Goal: Transaction & Acquisition: Purchase product/service

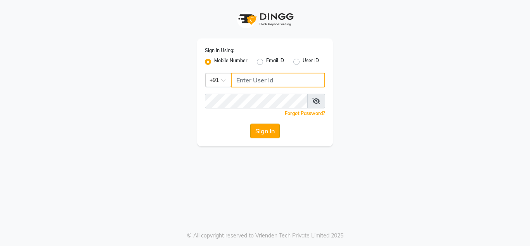
type input "7738947693"
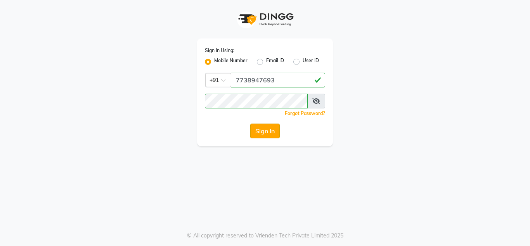
click at [258, 129] on button "Sign In" at bounding box center [264, 130] width 29 height 15
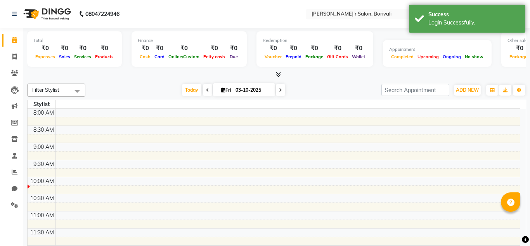
select select "en"
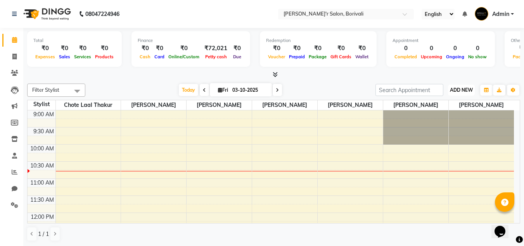
click at [465, 90] on span "ADD NEW" at bounding box center [461, 90] width 23 height 6
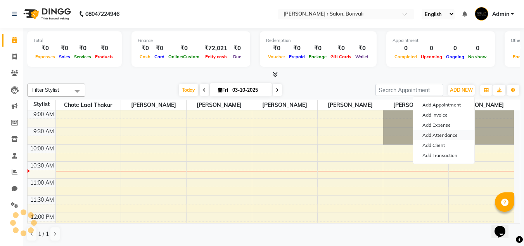
click at [447, 136] on link "Add Attendance" at bounding box center [443, 135] width 61 height 10
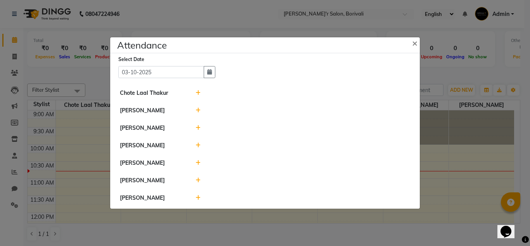
click at [198, 163] on icon at bounding box center [198, 162] width 5 height 5
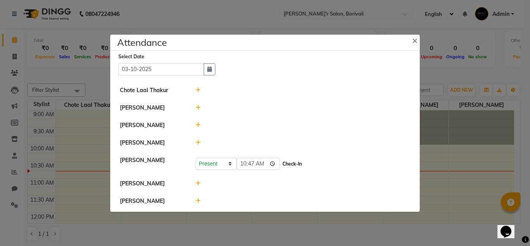
click at [291, 163] on button "Check-In" at bounding box center [291, 163] width 23 height 11
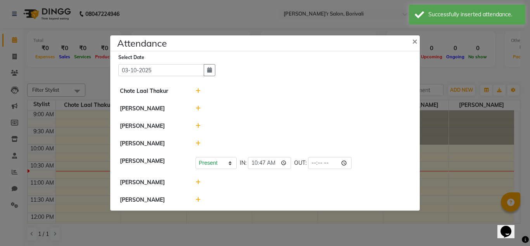
click at [198, 179] on icon at bounding box center [198, 181] width 5 height 5
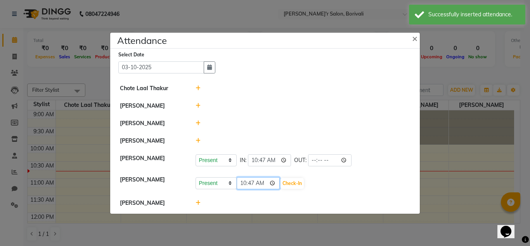
click at [253, 182] on input "10:47" at bounding box center [258, 183] width 43 height 12
type input "10:05"
click at [280, 182] on button "Check-In" at bounding box center [291, 183] width 23 height 11
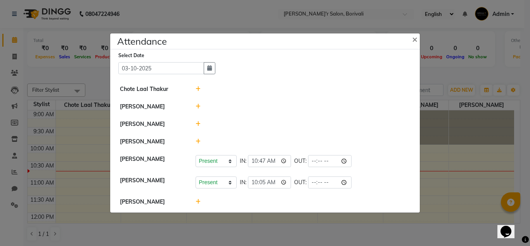
click at [197, 138] on icon at bounding box center [198, 140] width 5 height 5
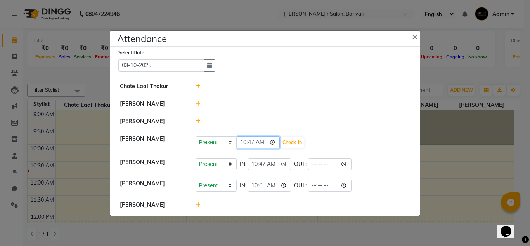
click at [254, 143] on input "10:47" at bounding box center [258, 142] width 43 height 12
type input "10:00"
click at [284, 144] on button "Check-In" at bounding box center [291, 142] width 23 height 11
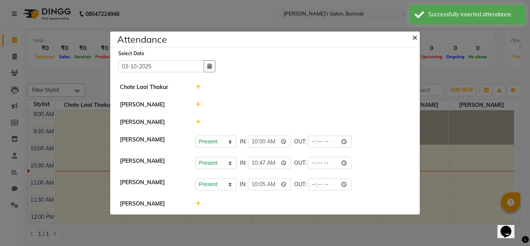
click at [417, 37] on span "×" at bounding box center [414, 37] width 5 height 12
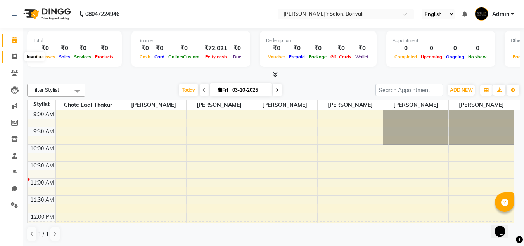
click at [15, 58] on icon at bounding box center [14, 57] width 4 height 6
select select "8737"
select select "service"
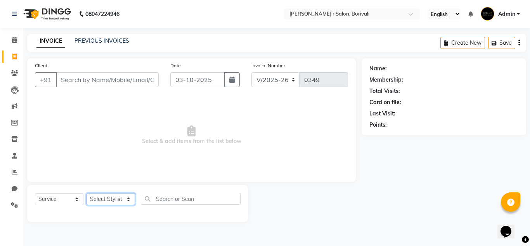
click at [112, 202] on select "Select Stylist [PERSON_NAME] Chote Laal [PERSON_NAME] [PERSON_NAME] [PERSON_NAM…" at bounding box center [111, 199] width 48 height 12
select select "89314"
click at [87, 193] on select "Select Stylist [PERSON_NAME] Chote Laal [PERSON_NAME] [PERSON_NAME] [PERSON_NAM…" at bounding box center [111, 199] width 48 height 12
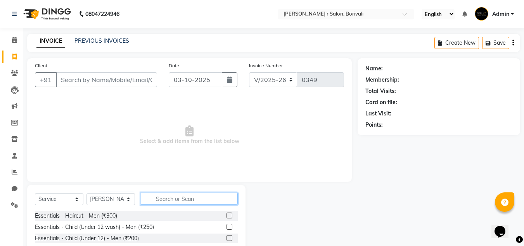
click at [171, 196] on input "text" at bounding box center [189, 198] width 97 height 12
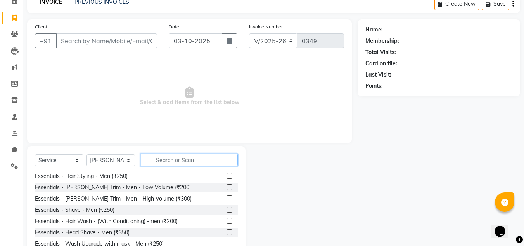
scroll to position [39, 0]
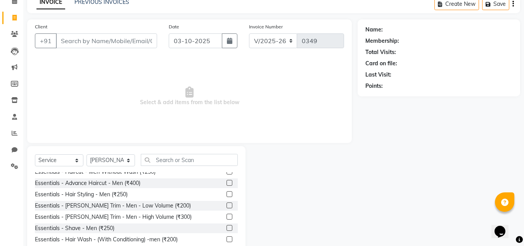
click at [227, 217] on label at bounding box center [230, 216] width 6 height 6
click at [227, 217] on input "checkbox" at bounding box center [229, 216] width 5 height 5
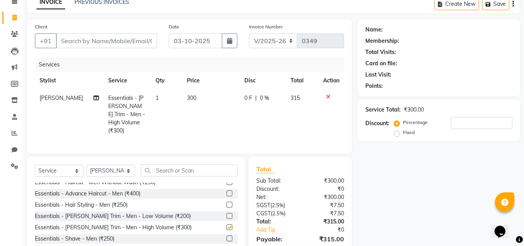
checkbox input "false"
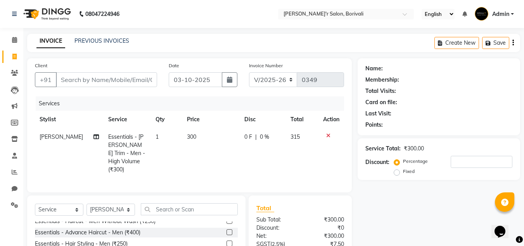
click at [13, 197] on li "Settings" at bounding box center [11, 205] width 23 height 17
click at [13, 200] on link "Settings" at bounding box center [11, 205] width 19 height 13
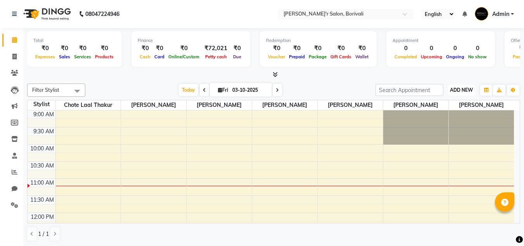
click at [468, 90] on span "ADD NEW" at bounding box center [461, 90] width 23 height 6
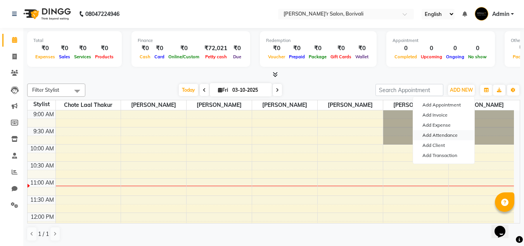
click at [445, 134] on link "Add Attendance" at bounding box center [443, 135] width 61 height 10
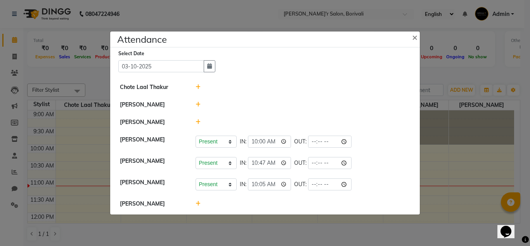
click at [199, 102] on icon at bounding box center [198, 104] width 5 height 5
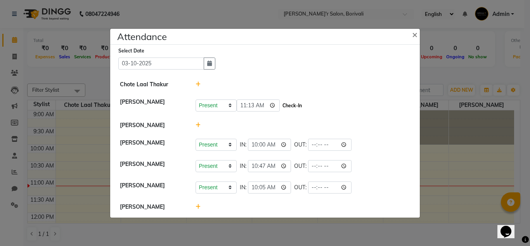
click at [281, 104] on button "Check-In" at bounding box center [291, 105] width 23 height 11
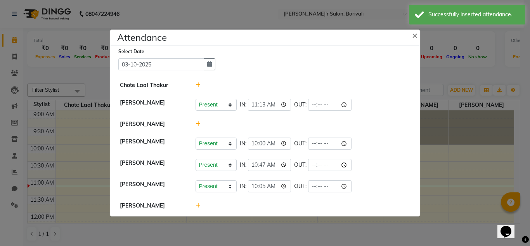
click at [196, 122] on icon at bounding box center [198, 123] width 5 height 5
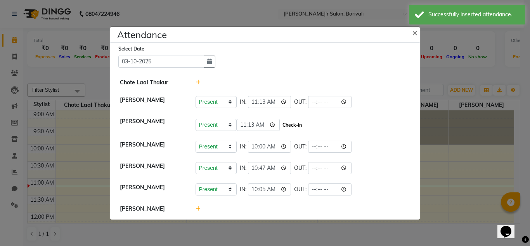
click at [280, 123] on button "Check-In" at bounding box center [291, 124] width 23 height 11
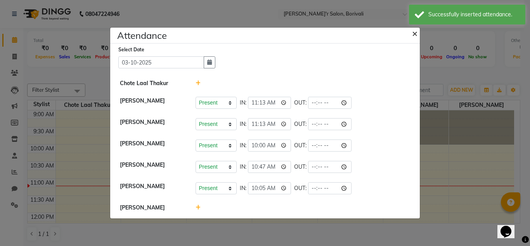
click at [414, 32] on span "×" at bounding box center [414, 33] width 5 height 12
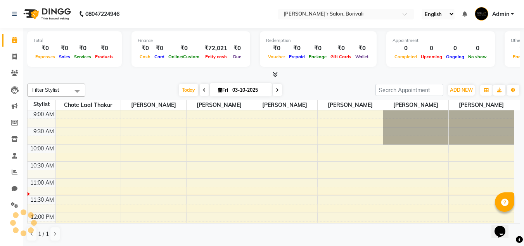
scroll to position [0, 0]
click at [18, 60] on span at bounding box center [15, 56] width 14 height 9
select select "8737"
select select "service"
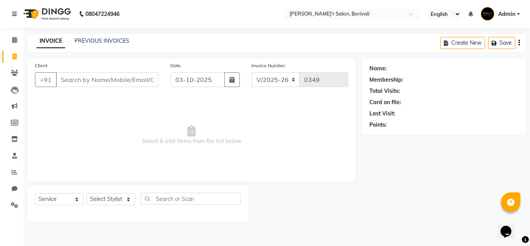
click at [130, 45] on div "INVOICE PREVIOUS INVOICES" at bounding box center [82, 41] width 111 height 9
click at [121, 43] on link "PREVIOUS INVOICES" at bounding box center [101, 40] width 55 height 7
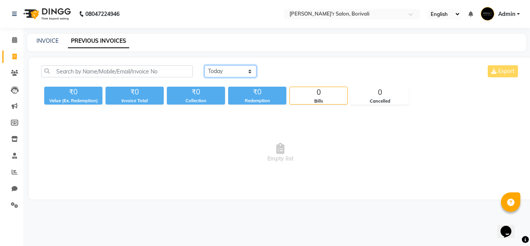
click at [241, 76] on select "Today Yesterday Custom Range" at bounding box center [230, 71] width 52 height 12
select select "range"
click at [204, 65] on select "Today Yesterday Custom Range" at bounding box center [230, 71] width 52 height 12
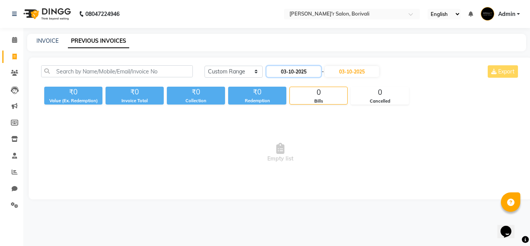
click at [303, 70] on input "03-10-2025" at bounding box center [294, 71] width 54 height 11
select select "10"
select select "2025"
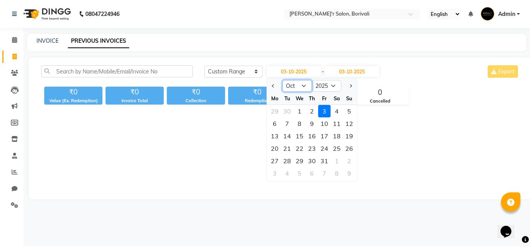
click at [296, 87] on select "Jan Feb Mar Apr May Jun Jul Aug Sep Oct Nov Dec" at bounding box center [296, 86] width 29 height 12
select select "9"
click at [282, 80] on select "Jan Feb Mar Apr May Jun Jul Aug Sep Oct Nov Dec" at bounding box center [296, 86] width 29 height 12
click at [287, 149] on div "23" at bounding box center [287, 148] width 12 height 12
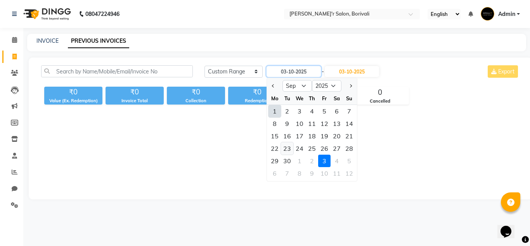
type input "23-09-2025"
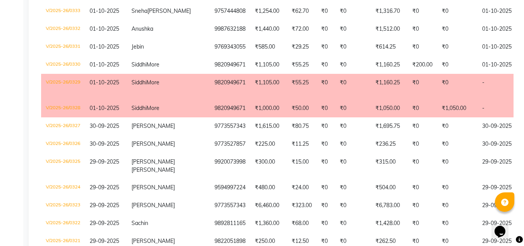
scroll to position [427, 0]
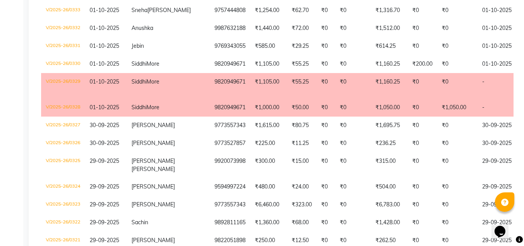
click at [127, 94] on td "Siddhi More" at bounding box center [168, 86] width 83 height 26
click at [287, 116] on td "₹50.00" at bounding box center [301, 108] width 29 height 18
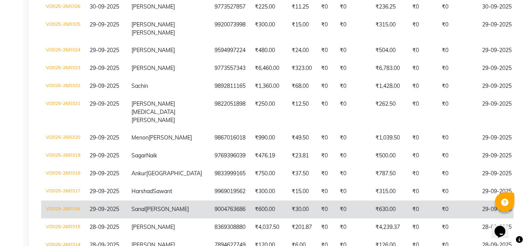
scroll to position [582, 0]
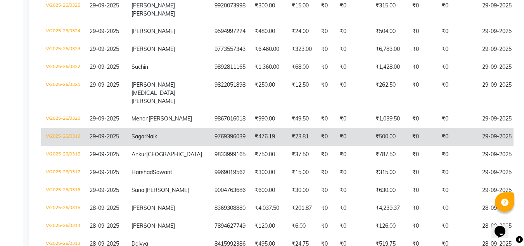
click at [250, 145] on td "₹476.19" at bounding box center [268, 137] width 37 height 18
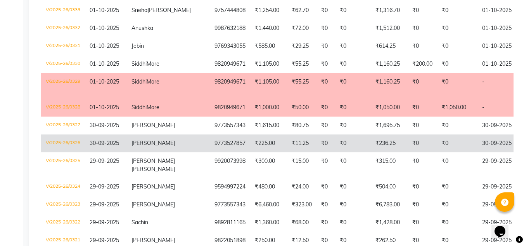
scroll to position [543, 0]
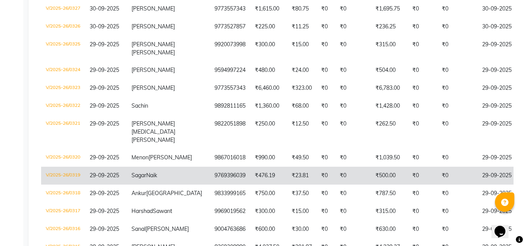
click at [371, 184] on td "₹500.00" at bounding box center [389, 175] width 37 height 18
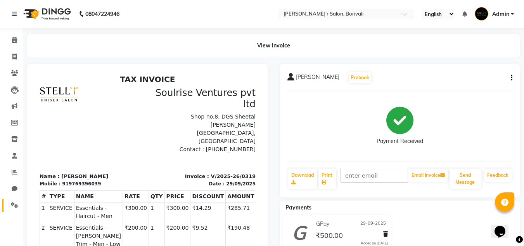
drag, startPoint x: 15, startPoint y: 199, endPoint x: 15, endPoint y: 204, distance: 4.3
click at [15, 199] on link "Settings" at bounding box center [11, 205] width 19 height 13
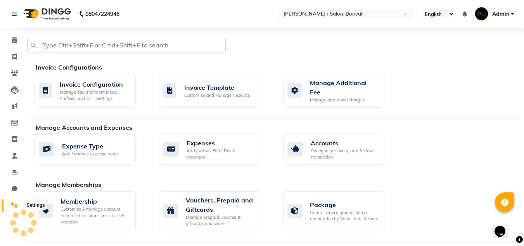
click at [15, 204] on icon at bounding box center [14, 205] width 7 height 6
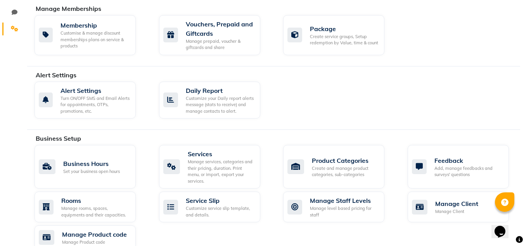
scroll to position [194, 0]
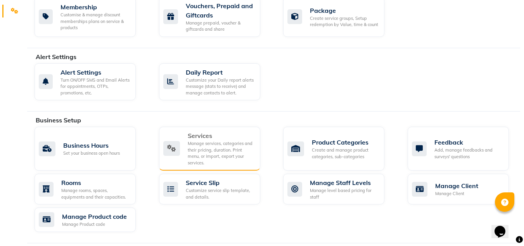
click at [210, 145] on div "Manage services, categories and their pricing, duration. Print menu, or import,…" at bounding box center [221, 153] width 66 height 26
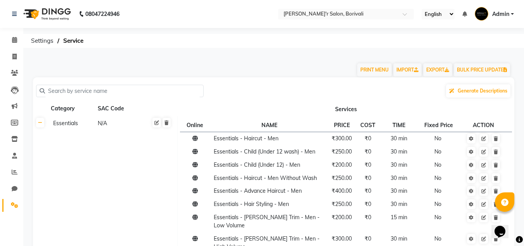
click at [75, 93] on input "text" at bounding box center [122, 91] width 155 height 12
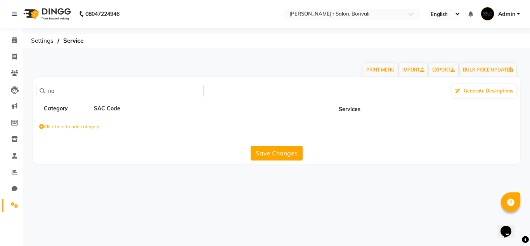
type input "n"
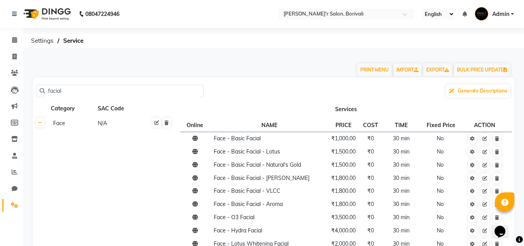
type input "facial"
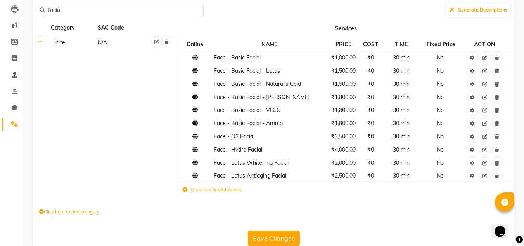
scroll to position [95, 0]
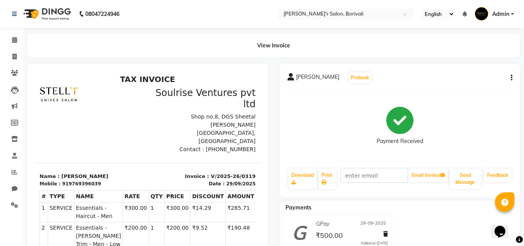
click at [510, 74] on button "button" at bounding box center [510, 78] width 5 height 8
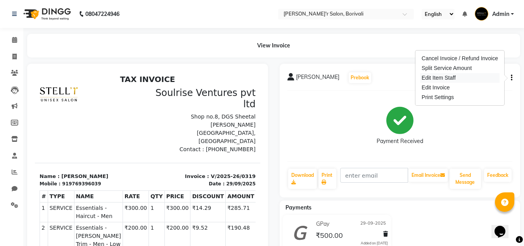
click at [438, 80] on div "Edit Item Staff" at bounding box center [460, 78] width 80 height 10
select select "91581"
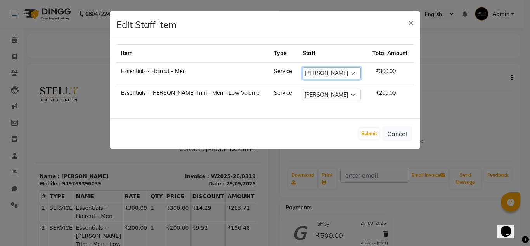
click at [303, 75] on select "Select [PERSON_NAME] Chote Laal [PERSON_NAME] [PERSON_NAME] [PERSON_NAME] [PERS…" at bounding box center [332, 73] width 58 height 12
select select "89314"
click at [303, 67] on select "Select Alisha Shaikh Chote Laal Thakur Mohd Gulsher Alvi Naushad Nida Shaikh Pr…" at bounding box center [332, 73] width 58 height 12
click at [367, 135] on button "Submit" at bounding box center [369, 133] width 20 height 11
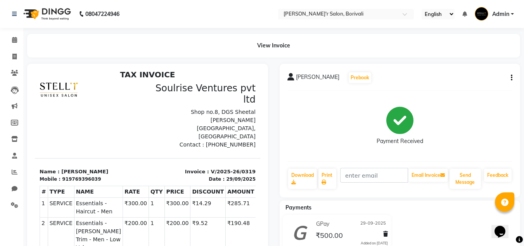
scroll to position [6, 0]
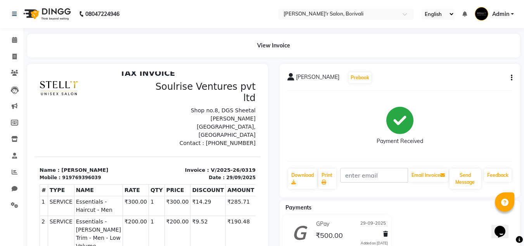
click at [511, 78] on icon "button" at bounding box center [512, 78] width 2 height 0
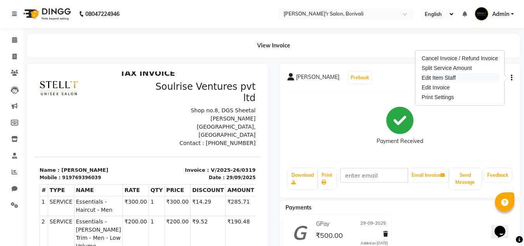
click at [469, 79] on div "Edit Item Staff" at bounding box center [460, 78] width 80 height 10
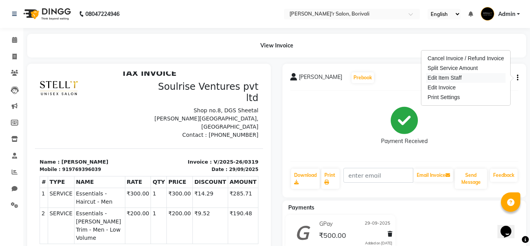
select select "89314"
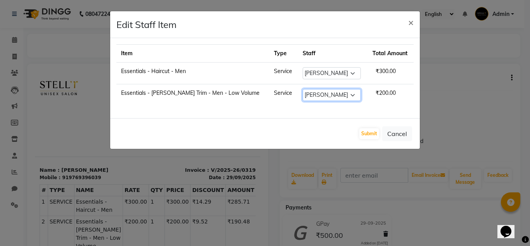
click at [310, 94] on select "Select Alisha Shaikh Chote Laal Thakur Mohd Gulsher Alvi Naushad Nida Shaikh Pr…" at bounding box center [332, 95] width 58 height 12
select select "89314"
click at [303, 89] on select "Select Alisha Shaikh Chote Laal Thakur Mohd Gulsher Alvi Naushad Nida Shaikh Pr…" at bounding box center [332, 95] width 58 height 12
click at [370, 133] on button "Submit" at bounding box center [369, 133] width 20 height 11
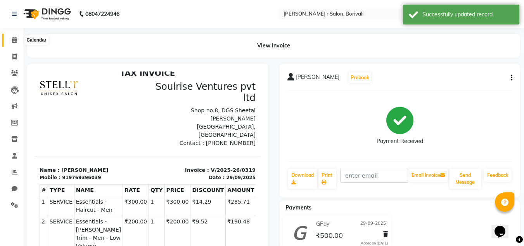
click at [15, 40] on icon at bounding box center [14, 40] width 5 height 6
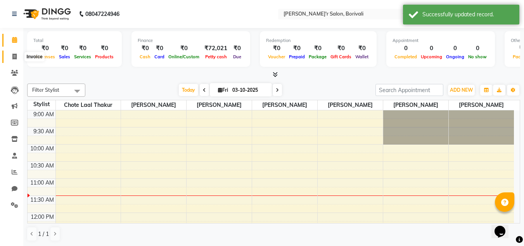
click at [14, 55] on icon at bounding box center [14, 57] width 4 height 6
select select "8737"
select select "service"
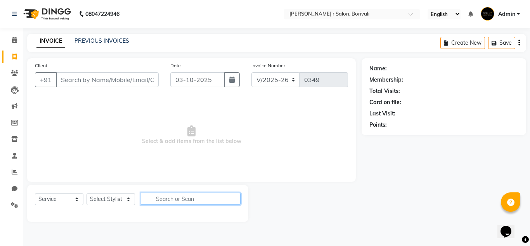
click at [179, 200] on input "text" at bounding box center [191, 198] width 100 height 12
type input "facial"
click at [273, 163] on span "Select & add items from the list below" at bounding box center [191, 135] width 313 height 78
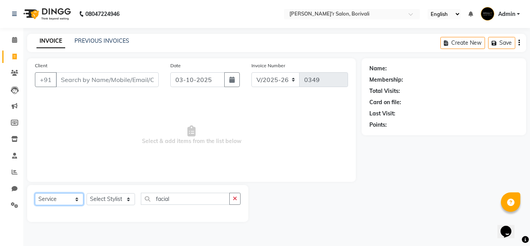
click at [54, 203] on select "Select Service Product Membership Package Voucher Prepaid Gift Card" at bounding box center [59, 199] width 48 height 12
click at [35, 193] on select "Select Service Product Membership Package Voucher Prepaid Gift Card" at bounding box center [59, 199] width 48 height 12
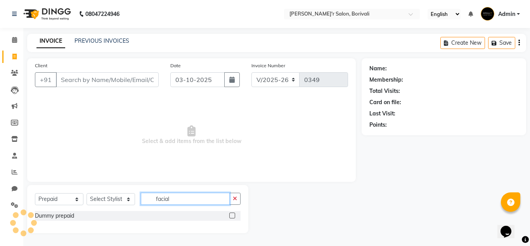
click at [180, 202] on input "facial" at bounding box center [185, 198] width 89 height 12
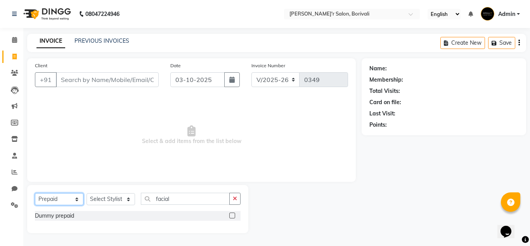
click at [54, 201] on select "Select Service Product Membership Package Voucher Prepaid Gift Card" at bounding box center [59, 199] width 48 height 12
select select "service"
click at [35, 193] on select "Select Service Product Membership Package Voucher Prepaid Gift Card" at bounding box center [59, 199] width 48 height 12
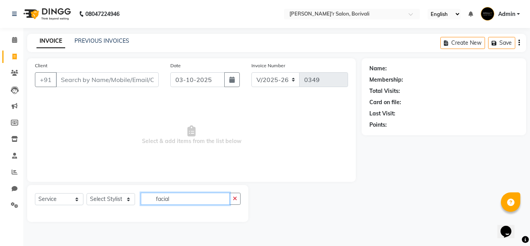
click at [184, 198] on input "facial" at bounding box center [185, 198] width 89 height 12
click at [98, 196] on select "Select Stylist [PERSON_NAME] Chote Laal [PERSON_NAME] [PERSON_NAME] [PERSON_NAM…" at bounding box center [111, 199] width 48 height 12
select select "90797"
click at [87, 193] on select "Select Stylist [PERSON_NAME] Chote Laal [PERSON_NAME] [PERSON_NAME] [PERSON_NAM…" at bounding box center [111, 199] width 48 height 12
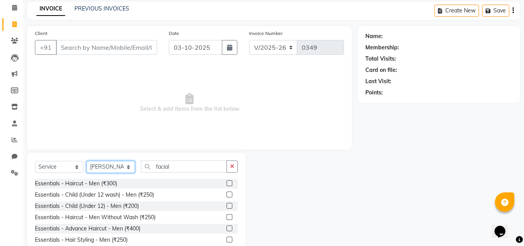
scroll to position [65, 0]
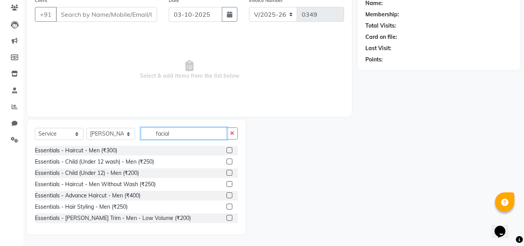
click at [184, 136] on input "facial" at bounding box center [184, 133] width 86 height 12
click at [248, 103] on span "Select & add items from the list below" at bounding box center [189, 70] width 309 height 78
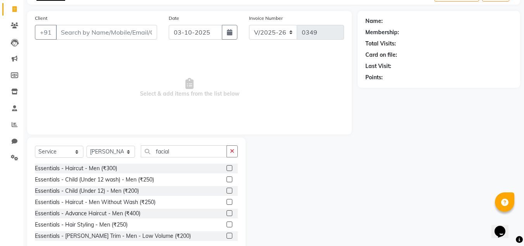
scroll to position [65, 0]
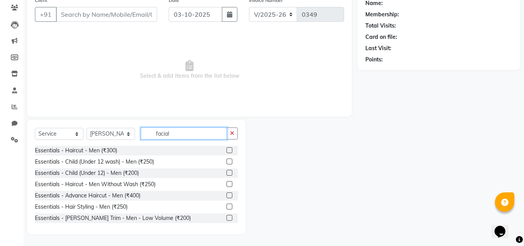
click at [192, 132] on input "facial" at bounding box center [184, 133] width 86 height 12
type input "f"
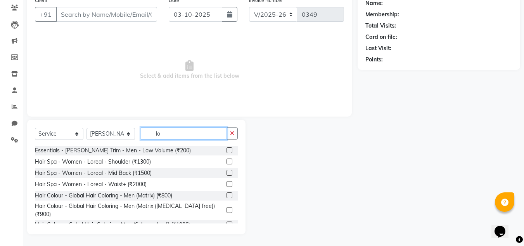
type input "l"
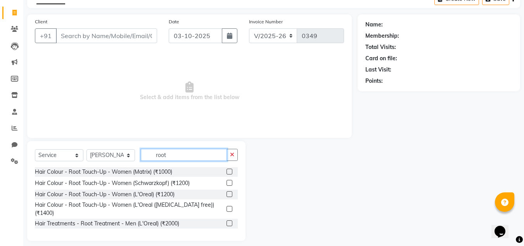
scroll to position [0, 0]
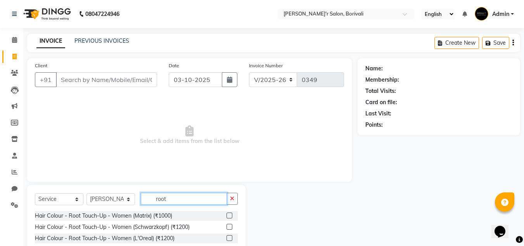
type input "root"
click at [94, 37] on link "PREVIOUS INVOICES" at bounding box center [101, 40] width 55 height 7
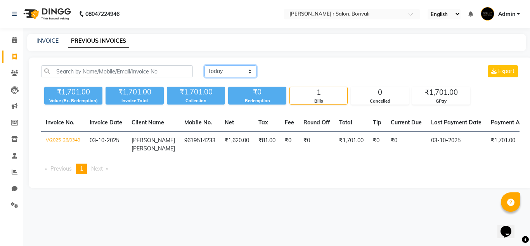
click at [232, 72] on select "Today Yesterday Custom Range" at bounding box center [230, 71] width 52 height 12
select select "yesterday"
click at [204, 65] on select "Today Yesterday Custom Range" at bounding box center [230, 71] width 52 height 12
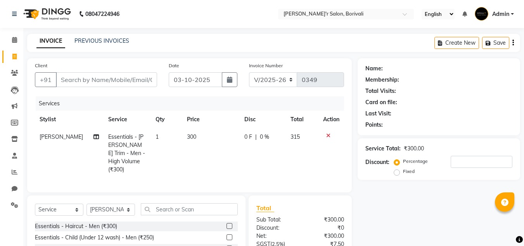
select select "8737"
select select "service"
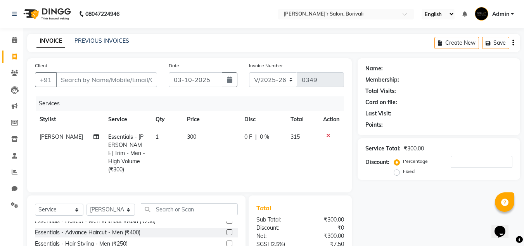
scroll to position [73, 0]
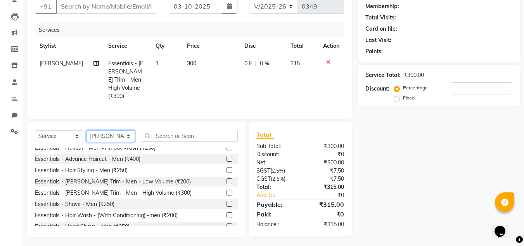
click at [115, 130] on select "Select Stylist [PERSON_NAME] Chote Laal [PERSON_NAME] [PERSON_NAME] [PERSON_NAM…" at bounding box center [111, 136] width 48 height 12
select select "90797"
click at [87, 130] on select "Select Stylist [PERSON_NAME] Chote Laal [PERSON_NAME] [PERSON_NAME] [PERSON_NAM…" at bounding box center [111, 136] width 48 height 12
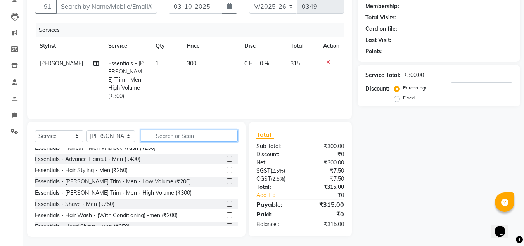
click at [167, 130] on input "text" at bounding box center [189, 136] width 97 height 12
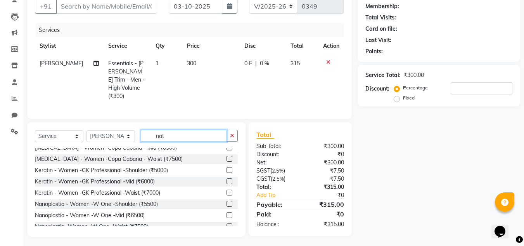
scroll to position [73, 0]
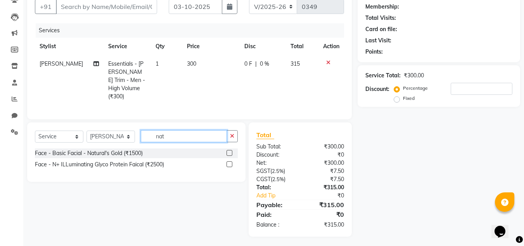
type input "nat"
click at [227, 152] on label at bounding box center [230, 153] width 6 height 6
click at [227, 152] on input "checkbox" at bounding box center [229, 153] width 5 height 5
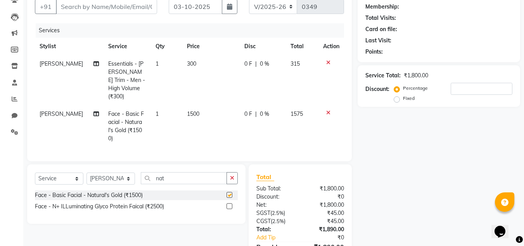
checkbox input "false"
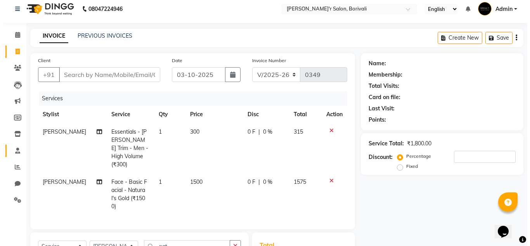
scroll to position [0, 0]
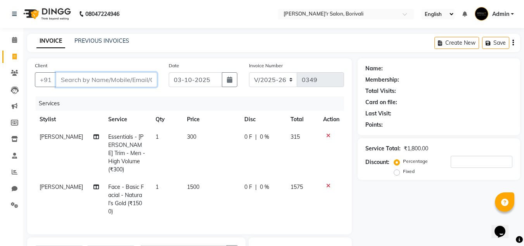
click at [88, 83] on input "Client" at bounding box center [106, 79] width 101 height 15
click at [116, 80] on input "Client" at bounding box center [106, 79] width 101 height 15
type input "9"
type input "0"
type input "9619514233"
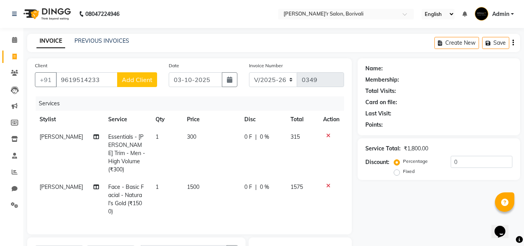
click at [144, 81] on span "Add Client" at bounding box center [137, 80] width 31 height 8
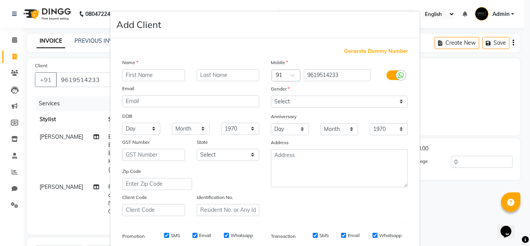
click at [164, 77] on input "text" at bounding box center [153, 75] width 63 height 12
type input "[PERSON_NAME]"
click at [208, 79] on input "text" at bounding box center [228, 75] width 63 height 12
type input "[PERSON_NAME]"
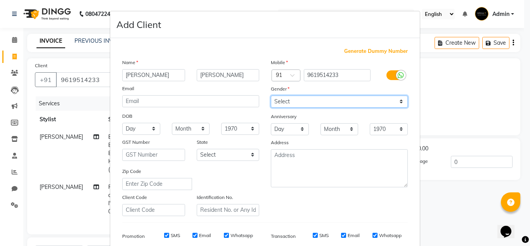
click at [345, 103] on select "Select [DEMOGRAPHIC_DATA] [DEMOGRAPHIC_DATA] Other Prefer Not To Say" at bounding box center [339, 101] width 137 height 12
select select "[DEMOGRAPHIC_DATA]"
click at [271, 95] on select "Select [DEMOGRAPHIC_DATA] [DEMOGRAPHIC_DATA] Other Prefer Not To Say" at bounding box center [339, 101] width 137 height 12
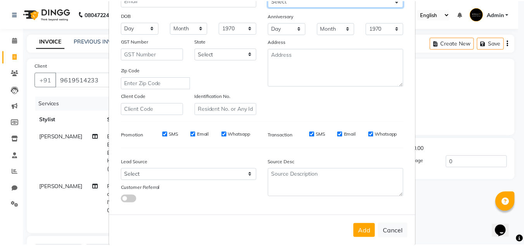
scroll to position [113, 0]
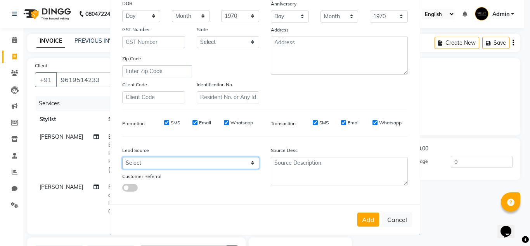
click at [137, 165] on select "Select Walk-in Referral Internet Friend Word of Mouth Advertisement Facebook Ju…" at bounding box center [190, 163] width 137 height 12
select select "56608"
click at [122, 157] on select "Select Walk-in Referral Internet Friend Word of Mouth Advertisement Facebook Ju…" at bounding box center [190, 163] width 137 height 12
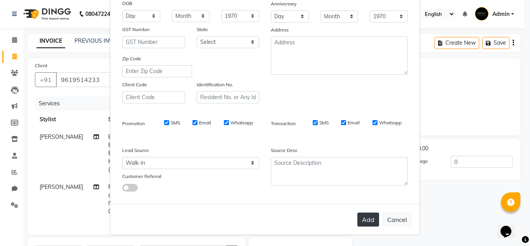
click at [358, 215] on button "Add" at bounding box center [368, 219] width 22 height 14
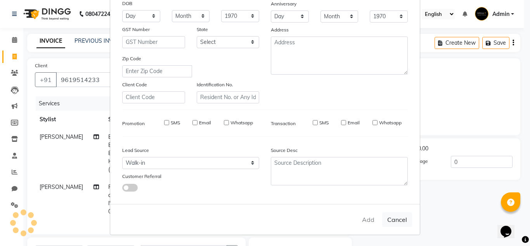
select select
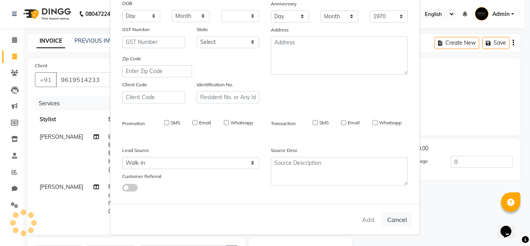
select select
checkbox input "false"
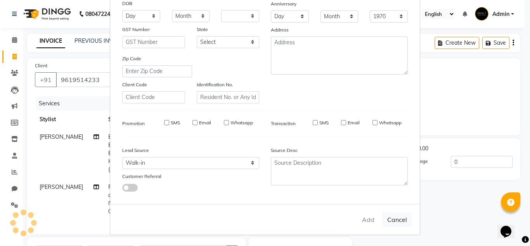
checkbox input "false"
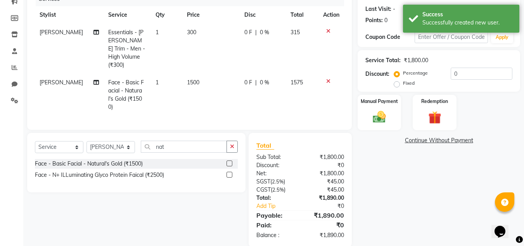
scroll to position [107, 0]
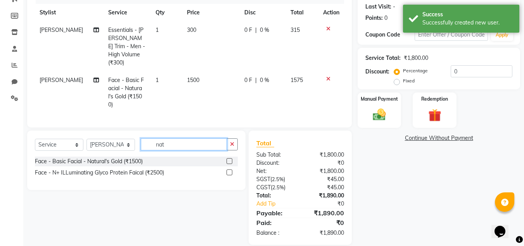
click at [169, 138] on input "nat" at bounding box center [184, 144] width 86 height 12
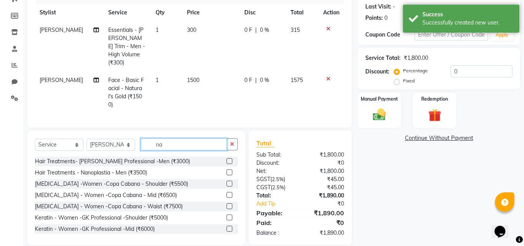
type input "n"
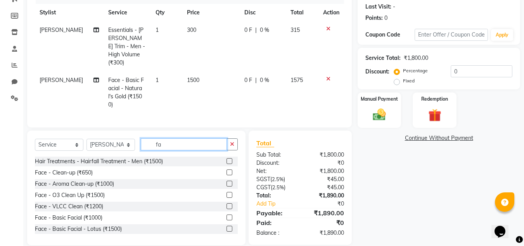
type input "f"
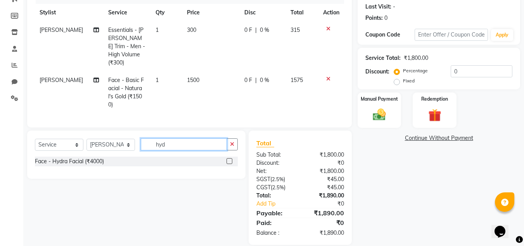
click at [176, 138] on input "hyd" at bounding box center [184, 144] width 86 height 12
type input "h"
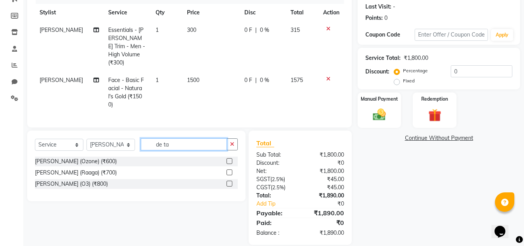
click at [176, 138] on input "de ta" at bounding box center [184, 144] width 86 height 12
type input "d"
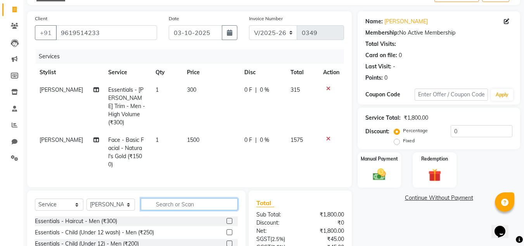
scroll to position [0, 0]
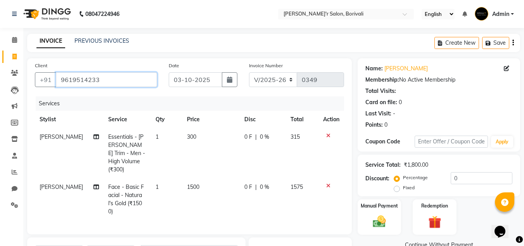
click at [128, 77] on input "9619514233" at bounding box center [106, 79] width 101 height 15
click at [109, 81] on input "9619514233" at bounding box center [106, 79] width 101 height 15
click at [99, 80] on input "9619514233" at bounding box center [106, 79] width 101 height 15
type input "9619514233"
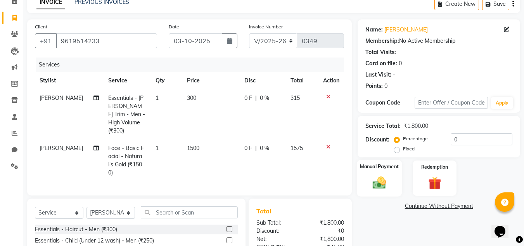
scroll to position [78, 0]
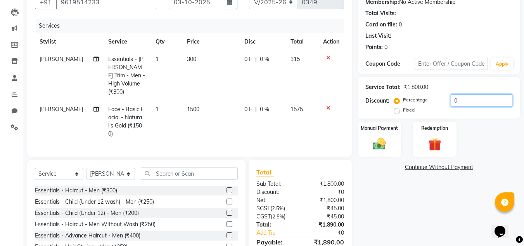
click at [464, 99] on input "0" at bounding box center [482, 100] width 62 height 12
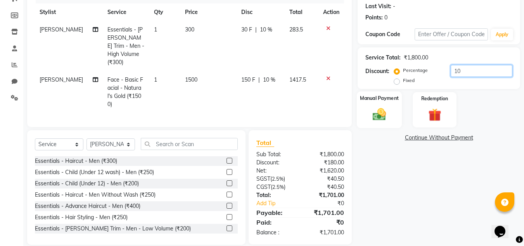
type input "10"
click at [377, 110] on img at bounding box center [380, 114] width 22 height 16
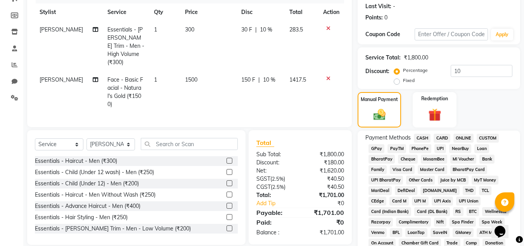
click at [376, 149] on span "GPay" at bounding box center [377, 148] width 16 height 9
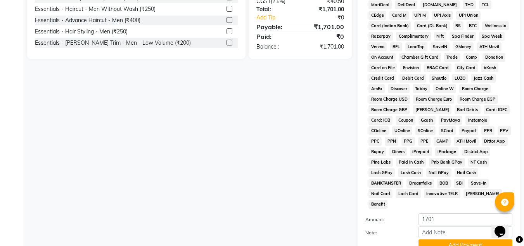
scroll to position [301, 0]
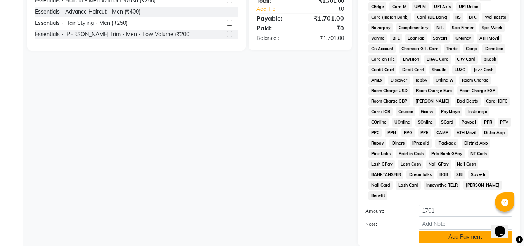
click at [448, 230] on button "Add Payment" at bounding box center [466, 236] width 94 height 12
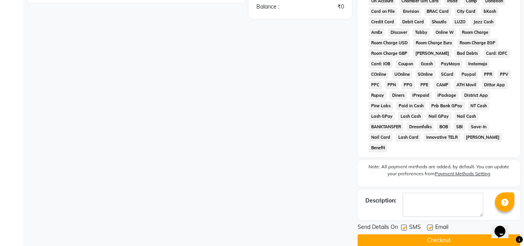
scroll to position [350, 0]
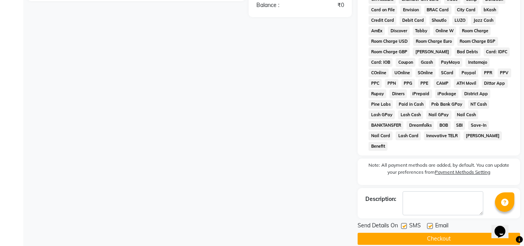
click at [414, 232] on button "Checkout" at bounding box center [439, 238] width 163 height 12
